Goal: Communication & Community: Answer question/provide support

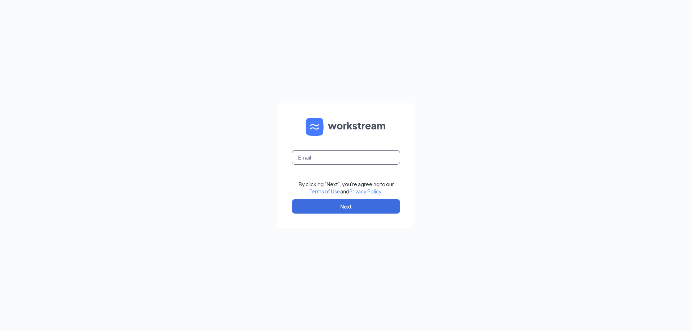
click at [318, 159] on input "text" at bounding box center [346, 157] width 108 height 14
type input "jacksstcatharineskm@sircorp.com"
click at [346, 209] on button "Next" at bounding box center [346, 206] width 108 height 14
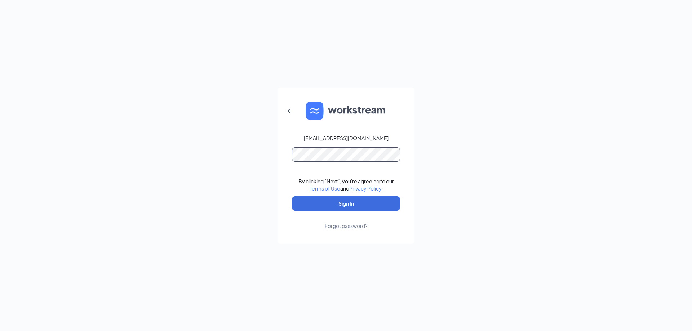
click at [292, 196] on button "Sign In" at bounding box center [346, 203] width 108 height 14
click at [367, 204] on button "Sign In" at bounding box center [346, 203] width 108 height 14
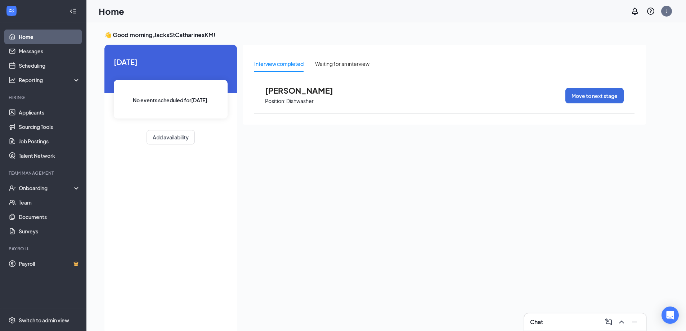
click at [295, 92] on span "[PERSON_NAME]" at bounding box center [304, 90] width 79 height 9
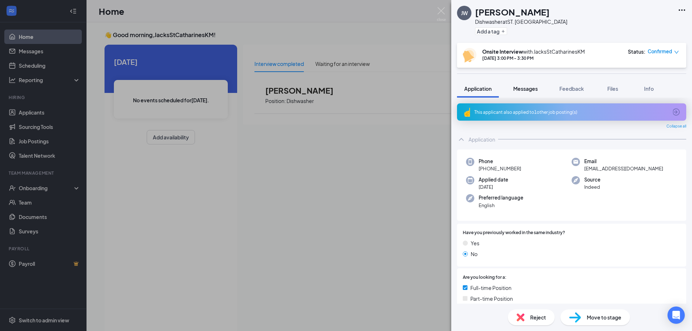
click at [521, 91] on span "Messages" at bounding box center [525, 88] width 25 height 6
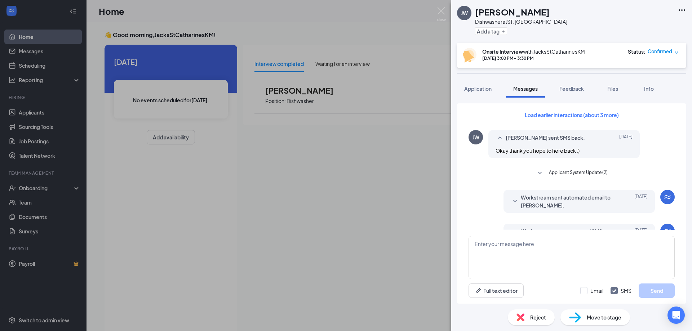
scroll to position [199, 0]
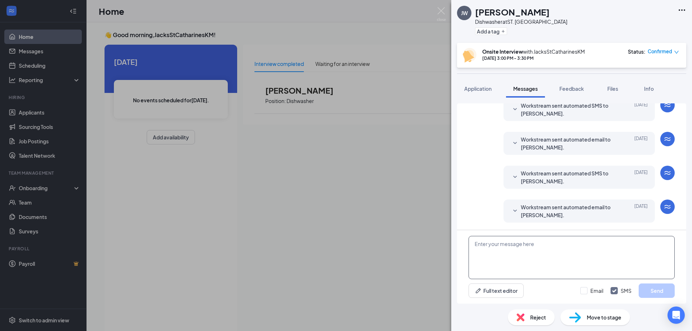
click at [512, 255] on textarea at bounding box center [571, 257] width 206 height 43
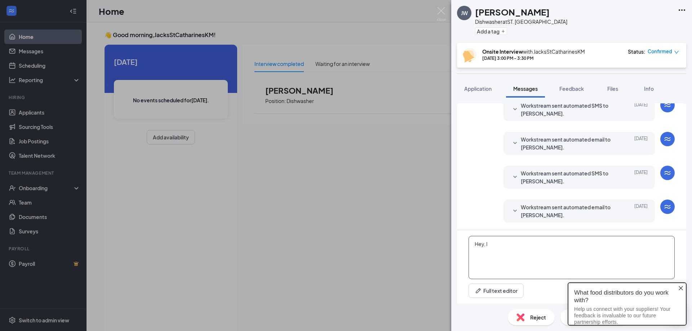
scroll to position [0, 0]
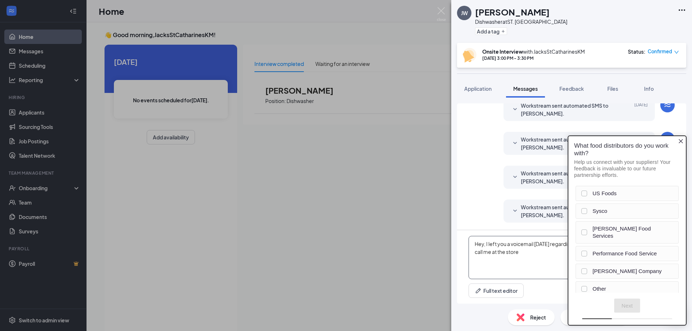
type textarea "Hey, I left you a voicemail [DATE] regarding a position here as a dishwasher pl…"
click at [681, 142] on icon "Close button" at bounding box center [681, 141] width 4 height 4
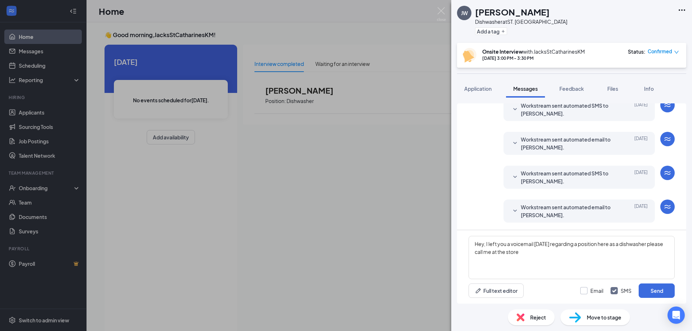
click at [585, 293] on input "Email" at bounding box center [591, 290] width 23 height 7
checkbox input "true"
click at [654, 292] on button "Send" at bounding box center [657, 291] width 36 height 14
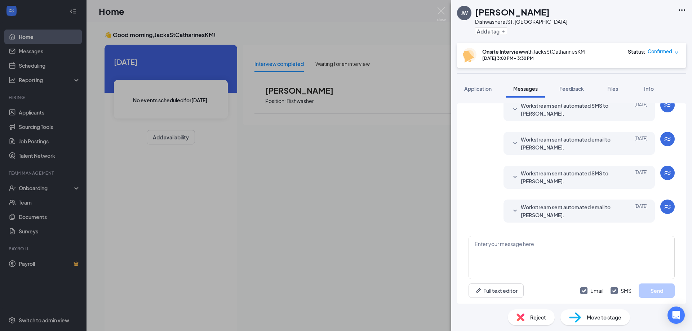
scroll to position [307, 0]
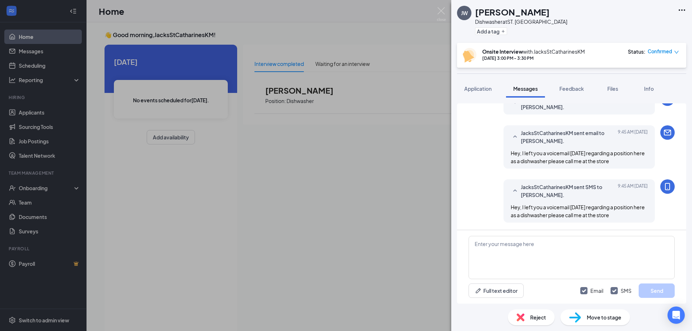
click at [37, 114] on div "JW [PERSON_NAME] Dishwasher at ST. CATHARINES Add a tag Onsite Interview with […" at bounding box center [346, 165] width 692 height 331
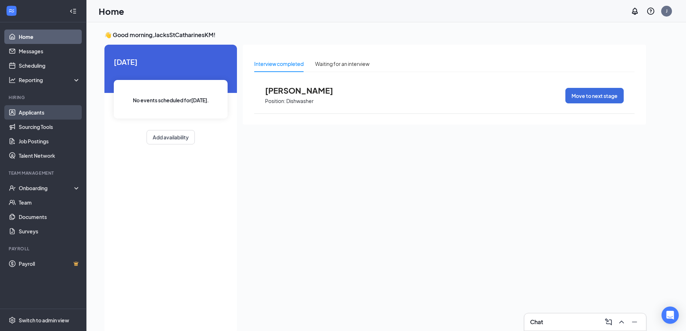
click at [41, 113] on link "Applicants" at bounding box center [50, 112] width 62 height 14
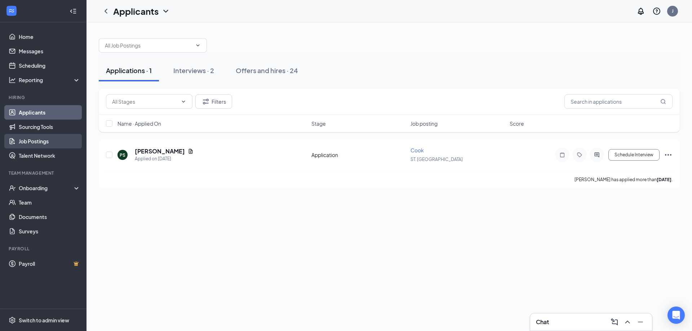
click at [45, 142] on link "Job Postings" at bounding box center [50, 141] width 62 height 14
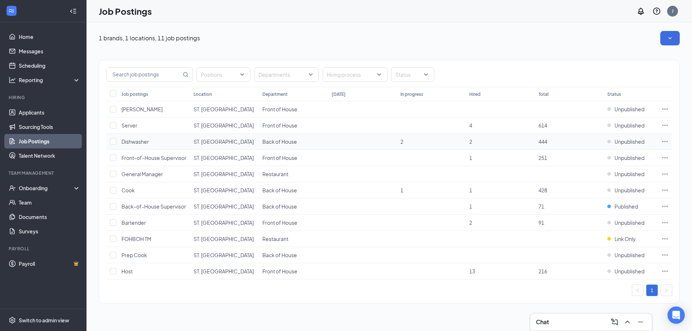
click at [631, 146] on td "Unpublished" at bounding box center [631, 142] width 54 height 16
click at [632, 142] on span "Unpublished" at bounding box center [629, 141] width 30 height 7
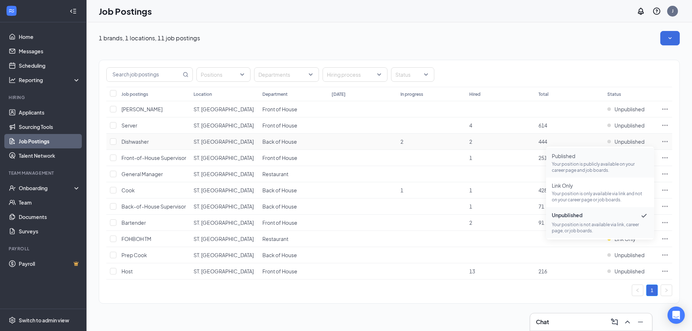
click at [561, 160] on span "Published Your position is publicly available on your career page and job board…" at bounding box center [600, 162] width 97 height 21
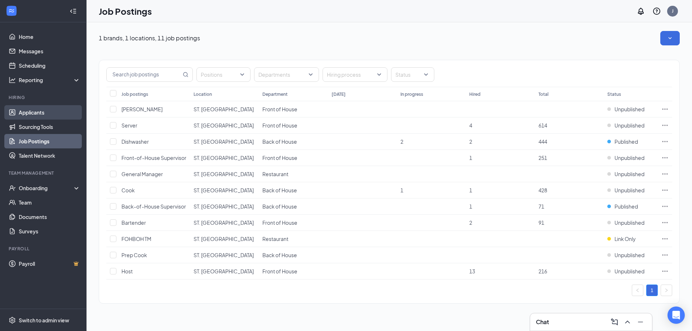
click at [48, 110] on link "Applicants" at bounding box center [50, 112] width 62 height 14
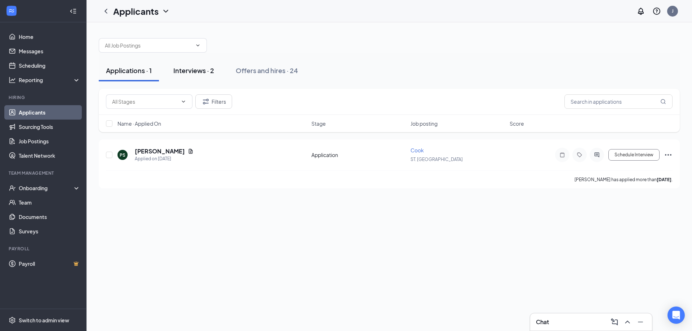
click at [202, 71] on div "Interviews · 2" at bounding box center [193, 70] width 41 height 9
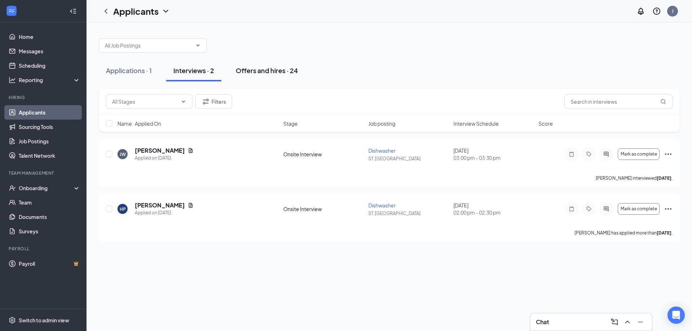
click at [276, 65] on button "Offers and hires · 24" at bounding box center [266, 71] width 77 height 22
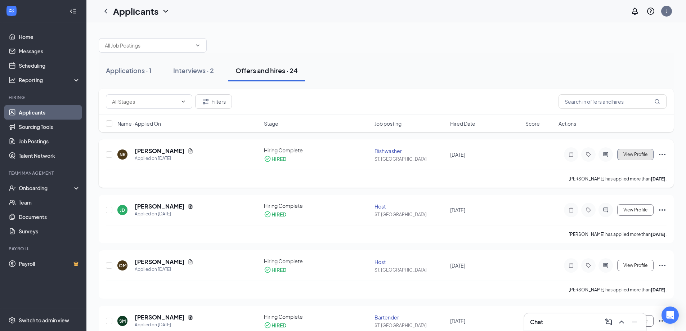
click at [629, 153] on span "View Profile" at bounding box center [636, 154] width 24 height 5
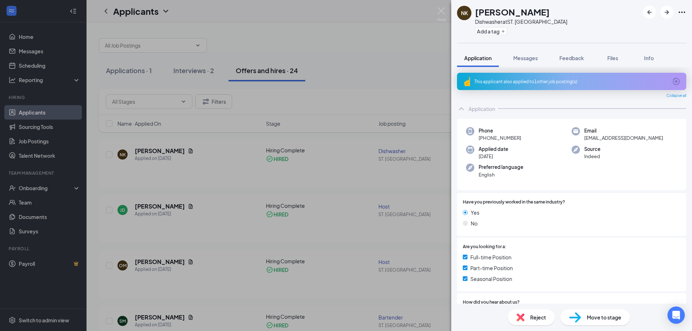
click at [33, 188] on div "NK [PERSON_NAME] Dishwasher at [GEOGRAPHIC_DATA]. CATHARINES Add a tag Applicat…" at bounding box center [346, 165] width 692 height 331
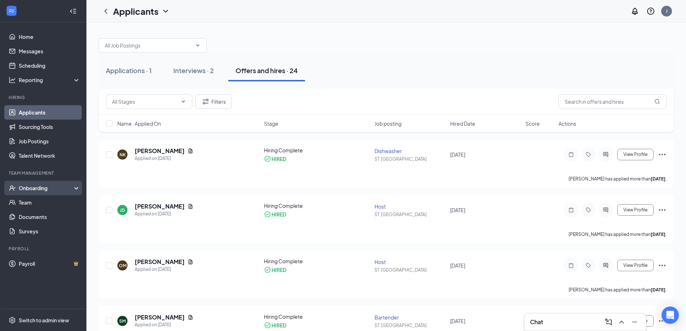
click at [52, 188] on div "Onboarding" at bounding box center [46, 187] width 55 height 7
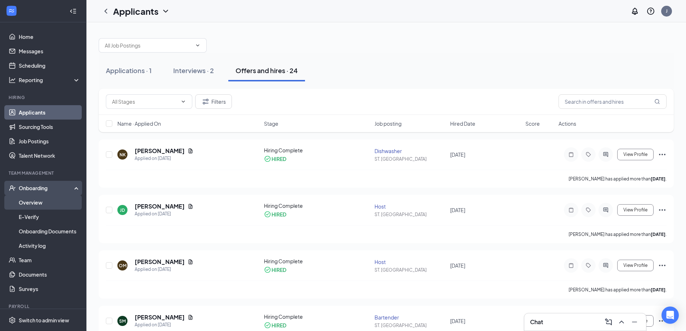
click at [37, 206] on link "Overview" at bounding box center [50, 202] width 62 height 14
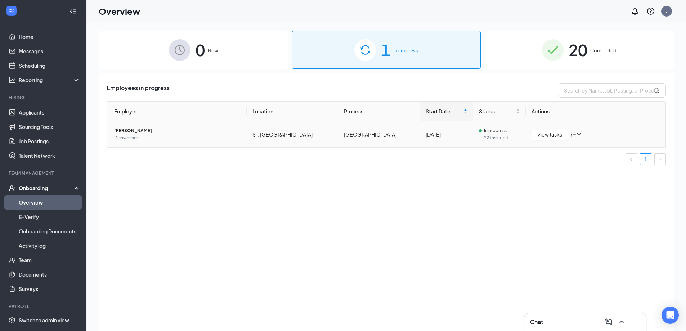
click at [126, 133] on span "[PERSON_NAME]" at bounding box center [177, 130] width 127 height 7
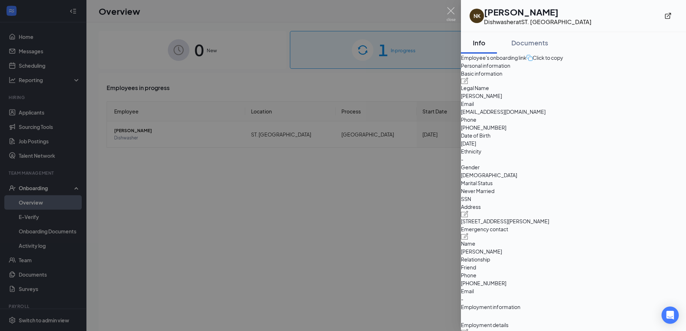
click at [328, 180] on div at bounding box center [343, 165] width 686 height 331
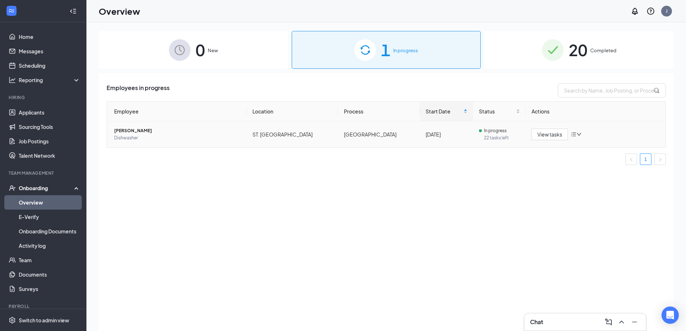
click at [484, 136] on span "22 tasks left" at bounding box center [502, 137] width 36 height 7
click at [625, 323] on icon "ChevronUp" at bounding box center [622, 322] width 9 height 9
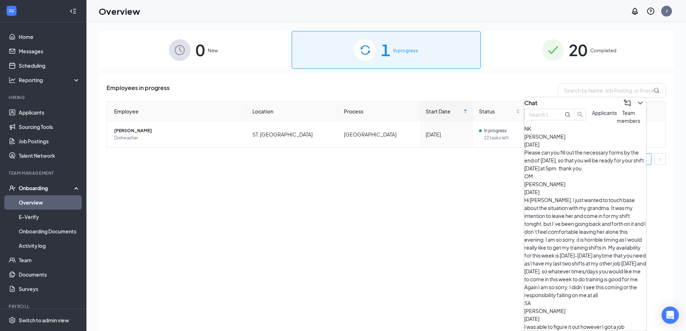
click at [592, 116] on span "Applicants" at bounding box center [604, 113] width 25 height 6
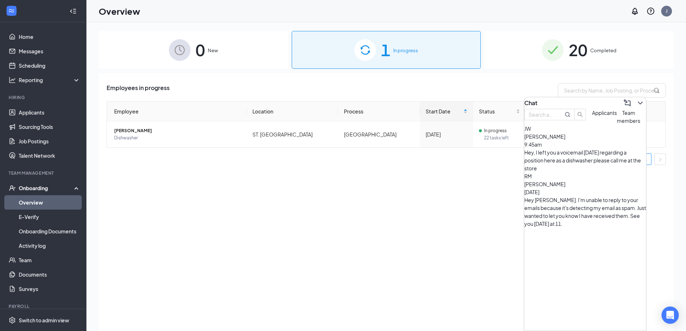
click at [460, 182] on div "Employees in progress Employee Location Process Start Date Status Actions [PERS…" at bounding box center [386, 211] width 575 height 276
click at [636, 102] on icon "ChevronDown" at bounding box center [640, 103] width 9 height 9
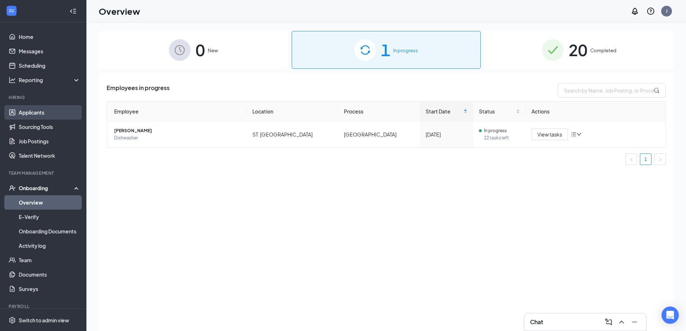
click at [42, 111] on link "Applicants" at bounding box center [50, 112] width 62 height 14
